Goal: Transaction & Acquisition: Obtain resource

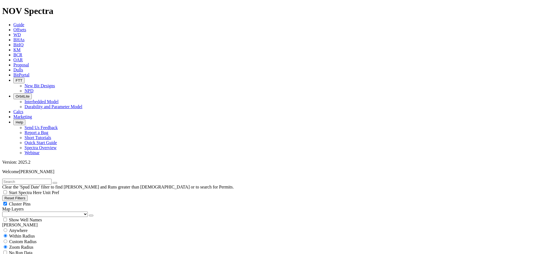
scroll to position [2571, 0]
click at [28, 195] on button "Reset Filters" at bounding box center [14, 198] width 25 height 6
checkbox input "true"
type input "[DATE]"
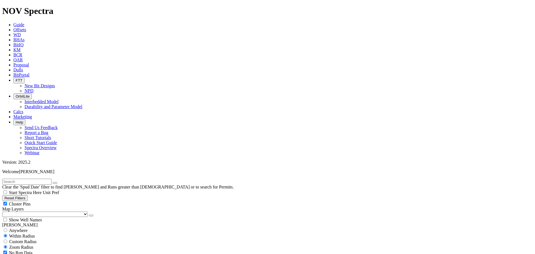
select select
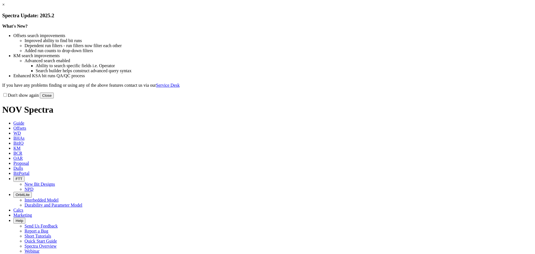
click at [377, 98] on div "Don't show again Close" at bounding box center [267, 95] width 530 height 6
click at [54, 98] on button "Close" at bounding box center [47, 95] width 14 height 6
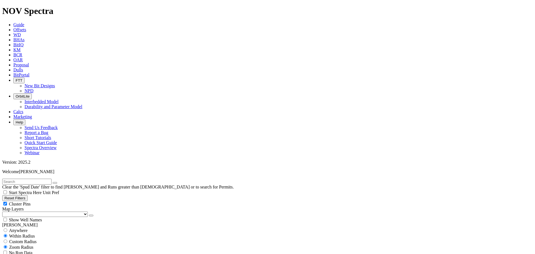
click at [25, 195] on button "Reset Filters" at bounding box center [14, 198] width 25 height 6
checkbox input "true"
type input "[DATE]"
select select
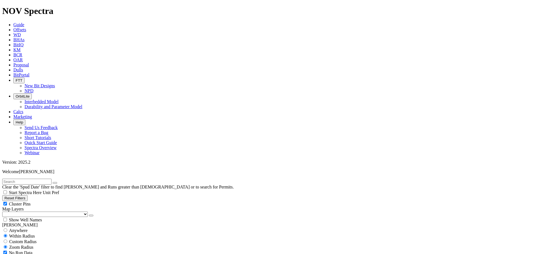
select select
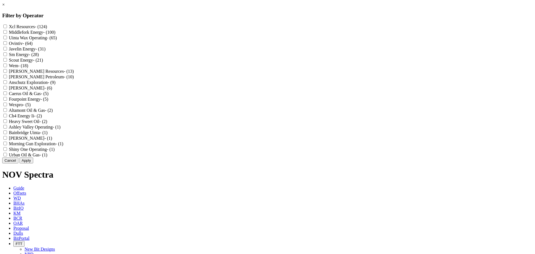
click at [7, 27] on Resources "Xcl Resources - (124)" at bounding box center [5, 27] width 4 height 4
checkbox Resources "true"
click at [7, 56] on Energy "Sm Energy - (28)" at bounding box center [5, 54] width 4 height 4
checkbox Energy "true"
click at [33, 163] on button "Apply" at bounding box center [26, 160] width 14 height 6
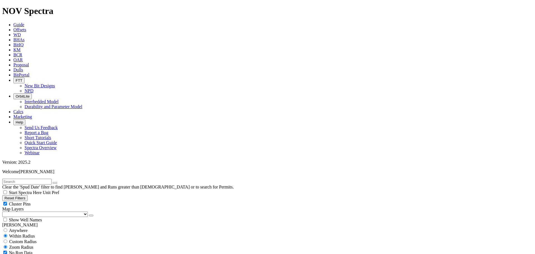
scroll to position [17814, 0]
